Goal: Information Seeking & Learning: Check status

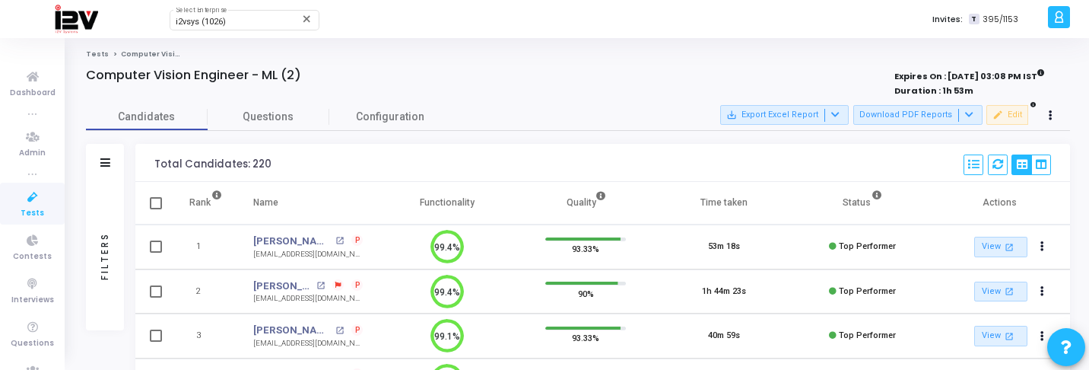
click at [42, 205] on icon at bounding box center [33, 197] width 32 height 19
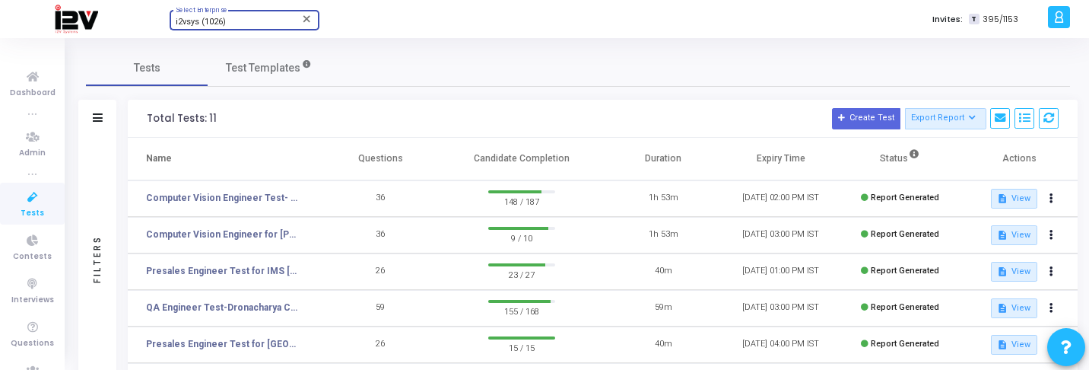
click at [236, 23] on div "i2vsys (1026)" at bounding box center [237, 21] width 123 height 9
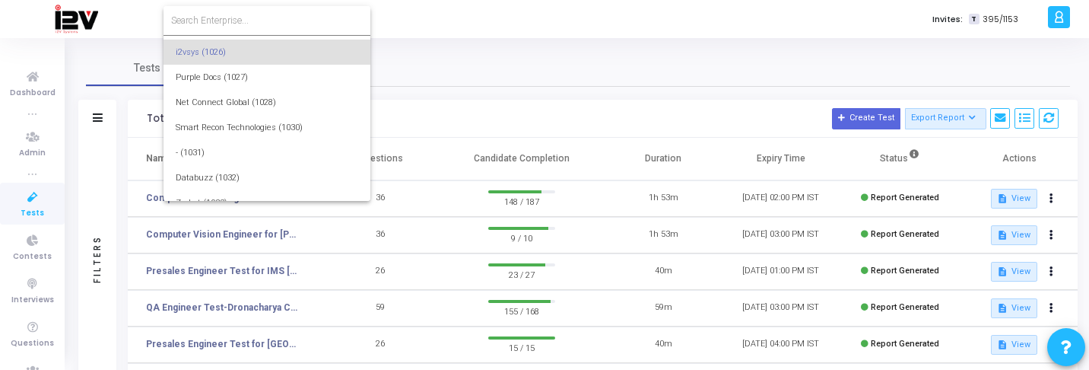
click at [248, 22] on input at bounding box center [267, 21] width 192 height 14
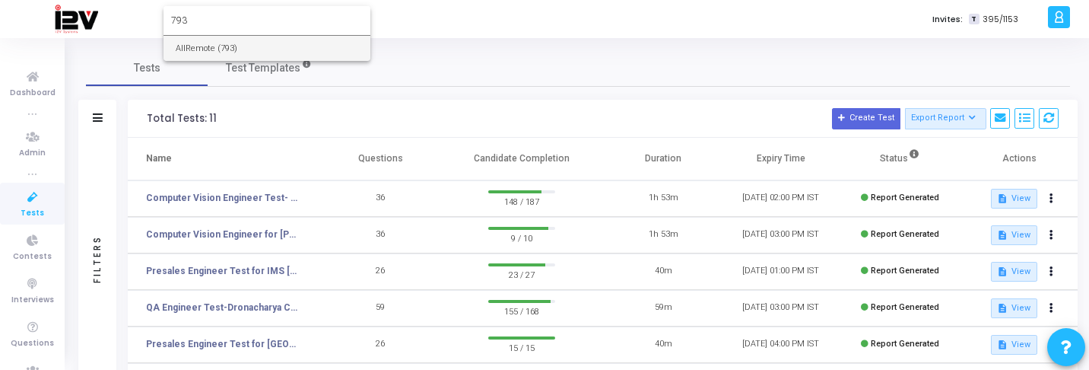
type input "793"
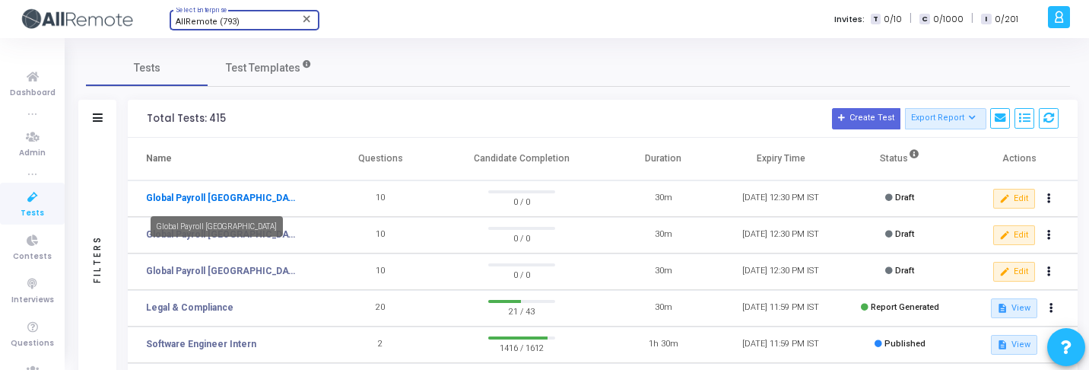
click at [214, 200] on link "Global Payroll [GEOGRAPHIC_DATA]" at bounding box center [222, 198] width 152 height 14
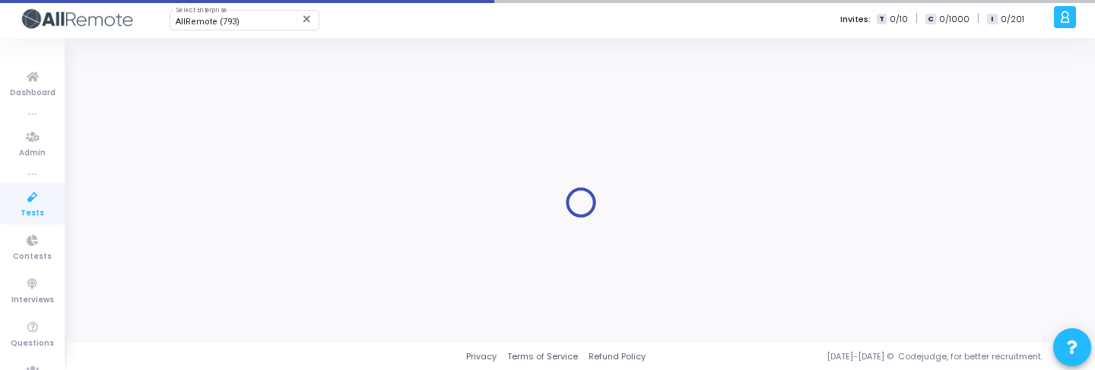
type input "[DATE] 12:30 PM"
checkbox input "false"
type input "[DATE] 12:30 PM"
type input "30"
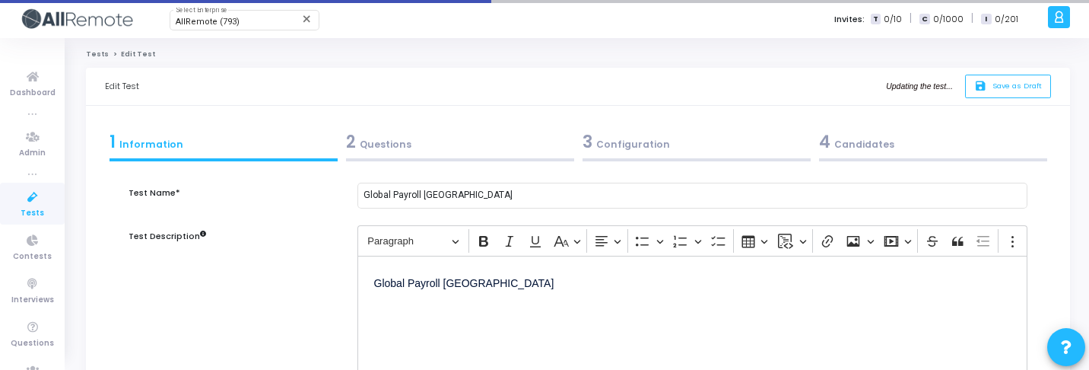
click at [640, 144] on div "3 Configuration" at bounding box center [696, 141] width 228 height 25
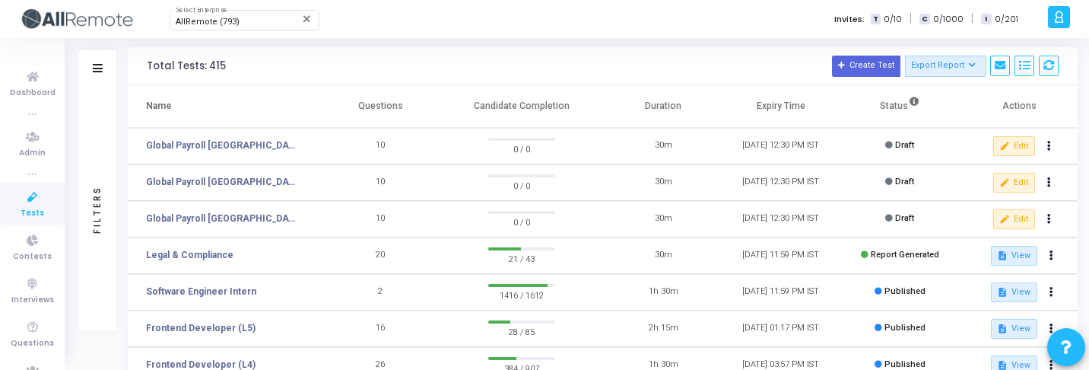
scroll to position [54, 0]
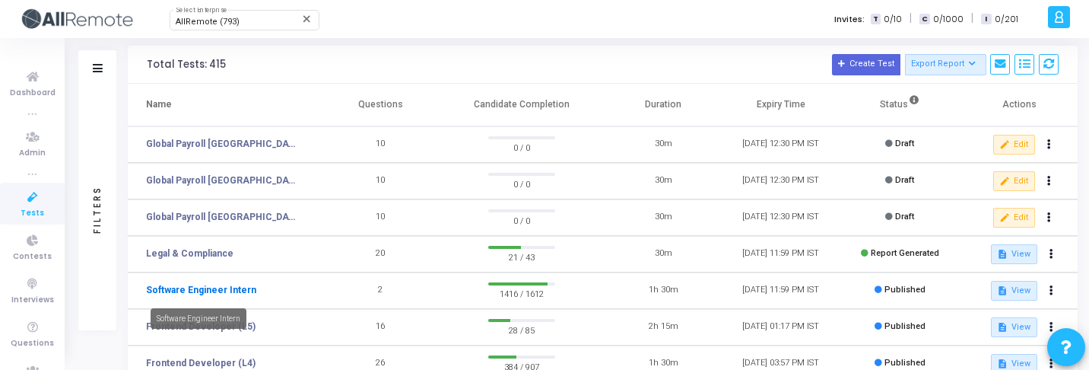
click at [238, 287] on link "Software Engineer Intern" at bounding box center [201, 290] width 110 height 14
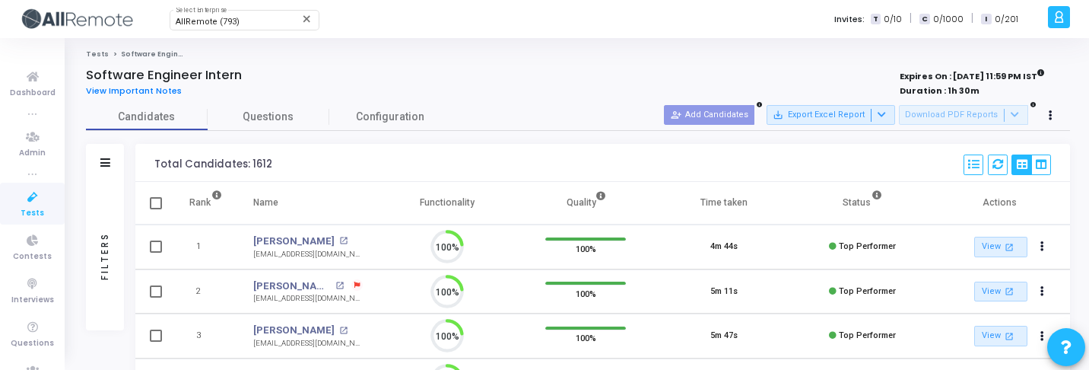
scroll to position [32, 39]
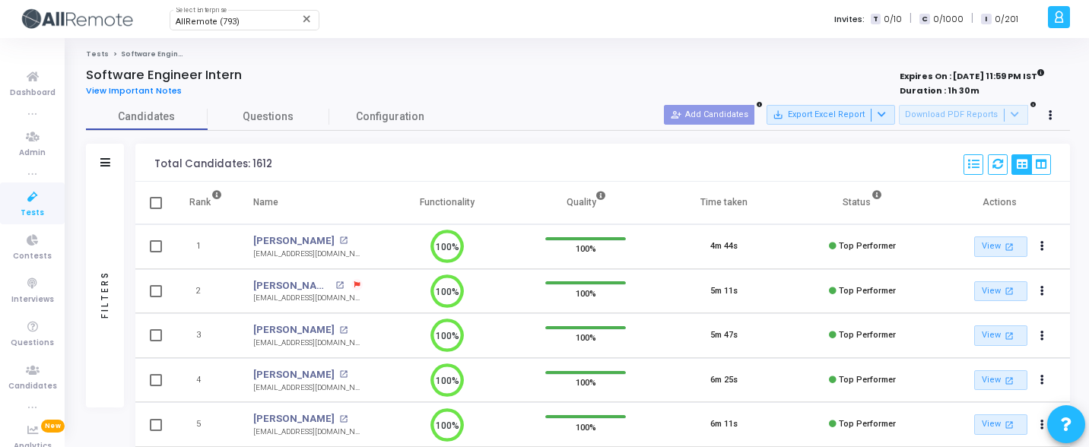
click at [97, 249] on div "Filters" at bounding box center [105, 295] width 38 height 226
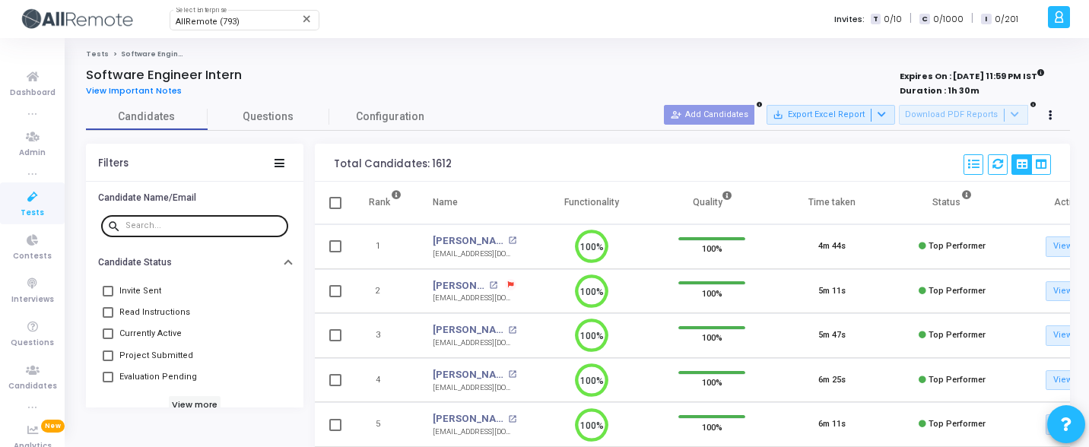
click at [192, 218] on div at bounding box center [203, 225] width 157 height 24
click at [207, 230] on input "text" at bounding box center [203, 225] width 157 height 9
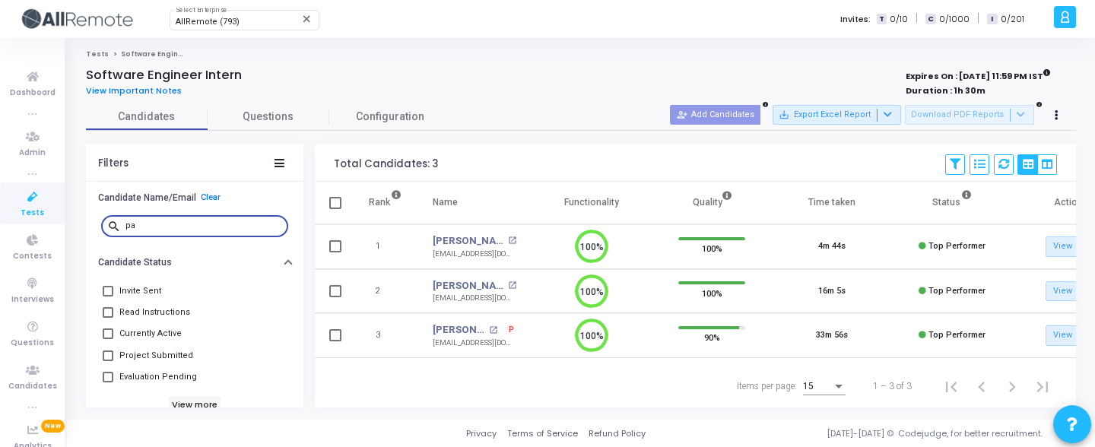
type input "p"
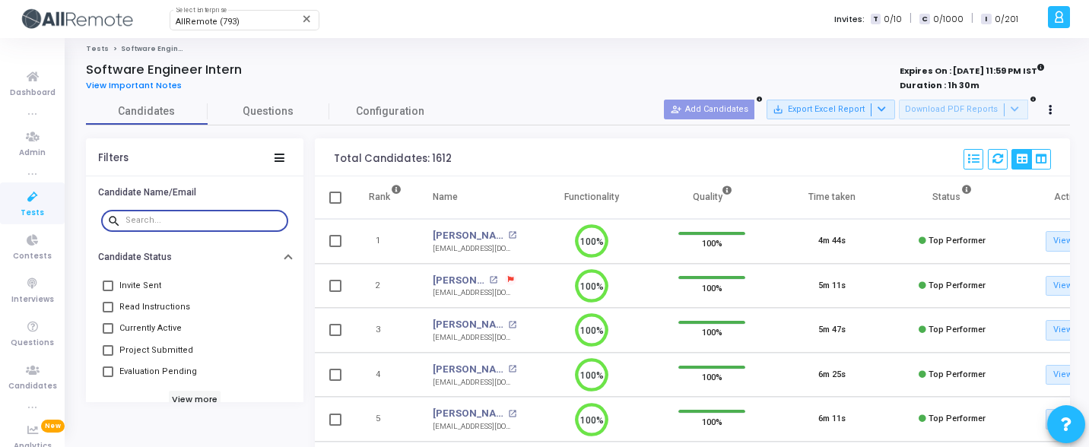
click at [189, 221] on input "text" at bounding box center [203, 220] width 157 height 9
type input "t"
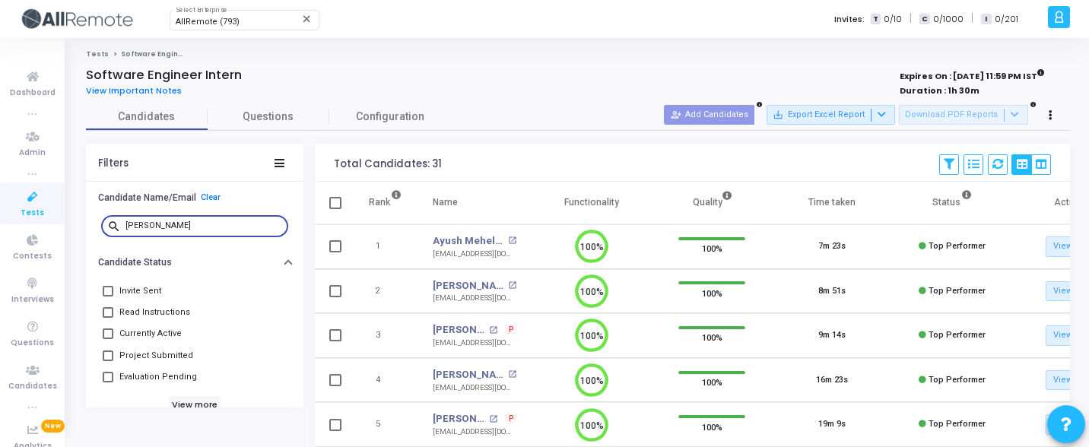
type input "[PERSON_NAME]"
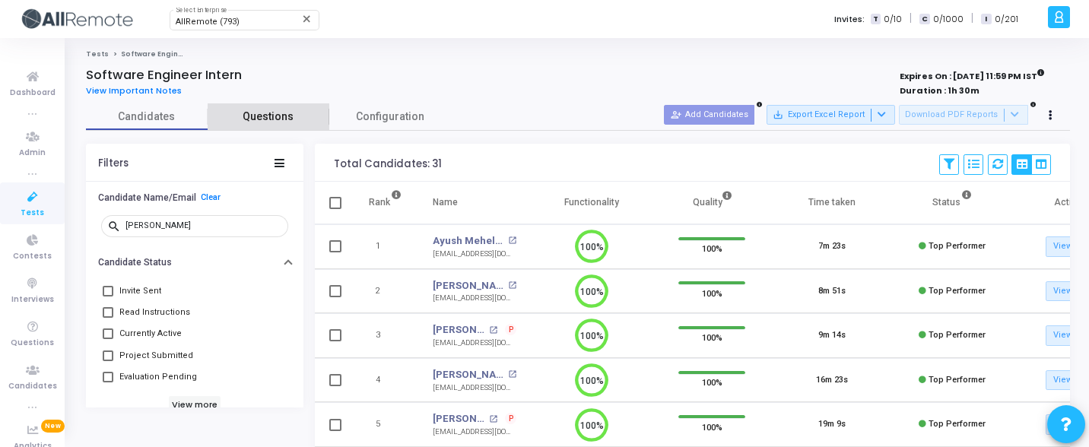
click at [271, 117] on span "Questions" at bounding box center [269, 117] width 122 height 16
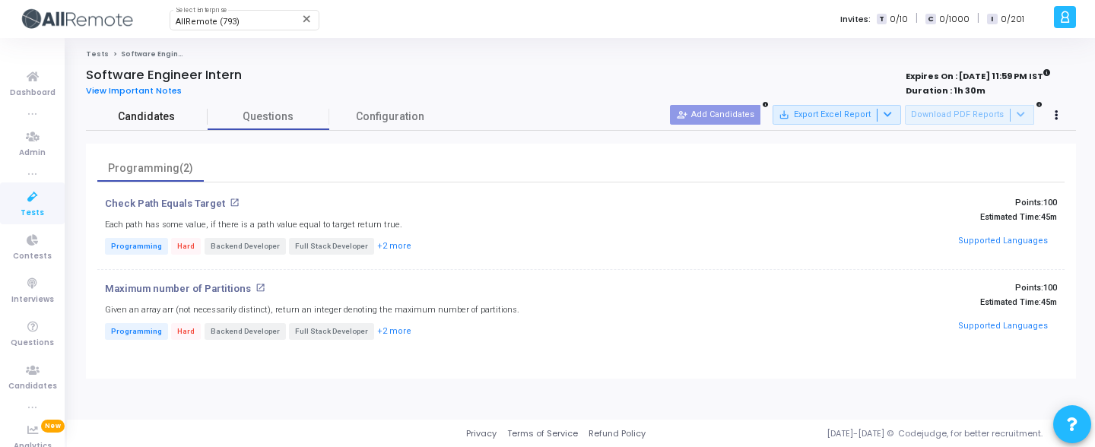
click at [190, 121] on span "Candidates" at bounding box center [147, 117] width 122 height 16
